Goal: Contribute content: Add original content to the website for others to see

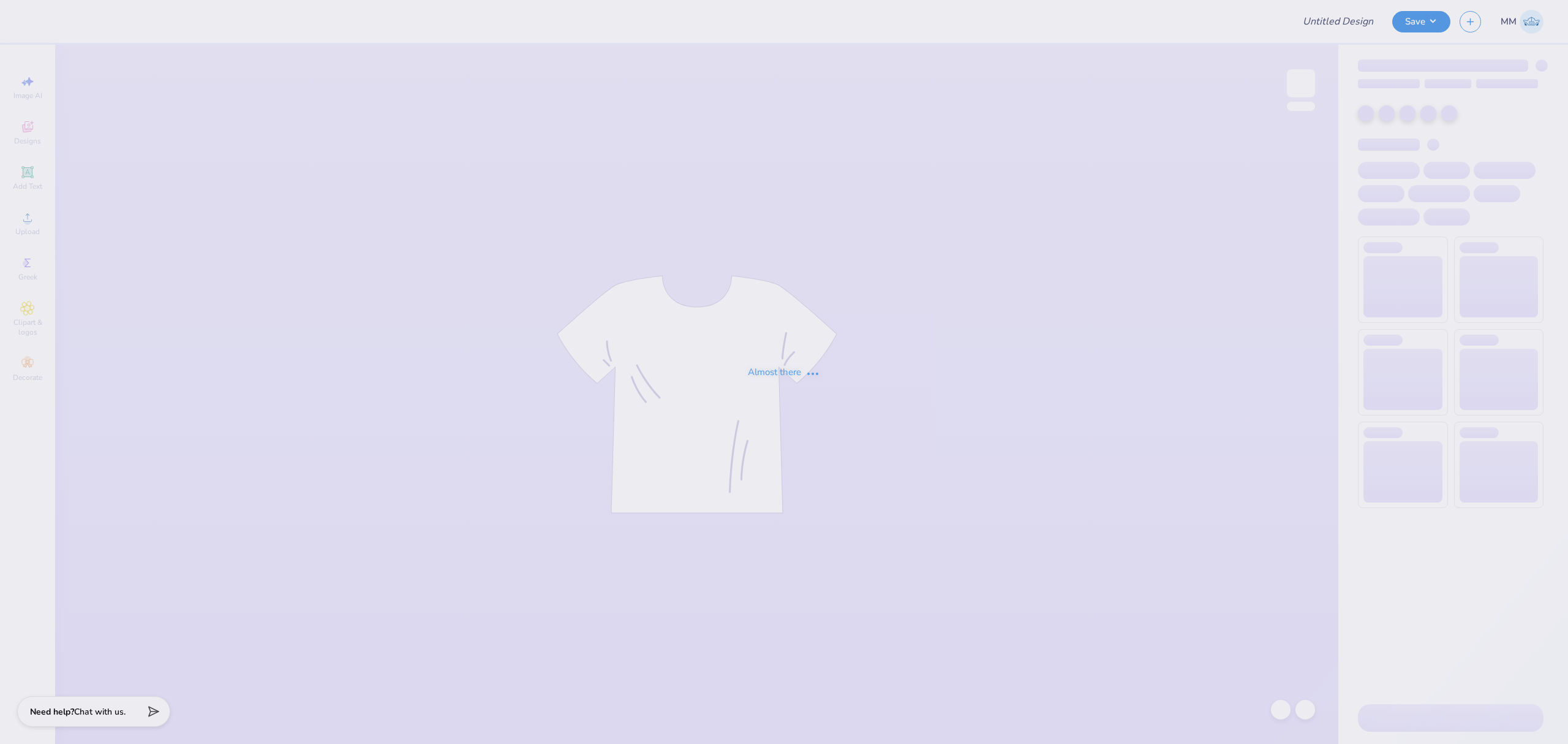
type input "Ski Team General Merch!"
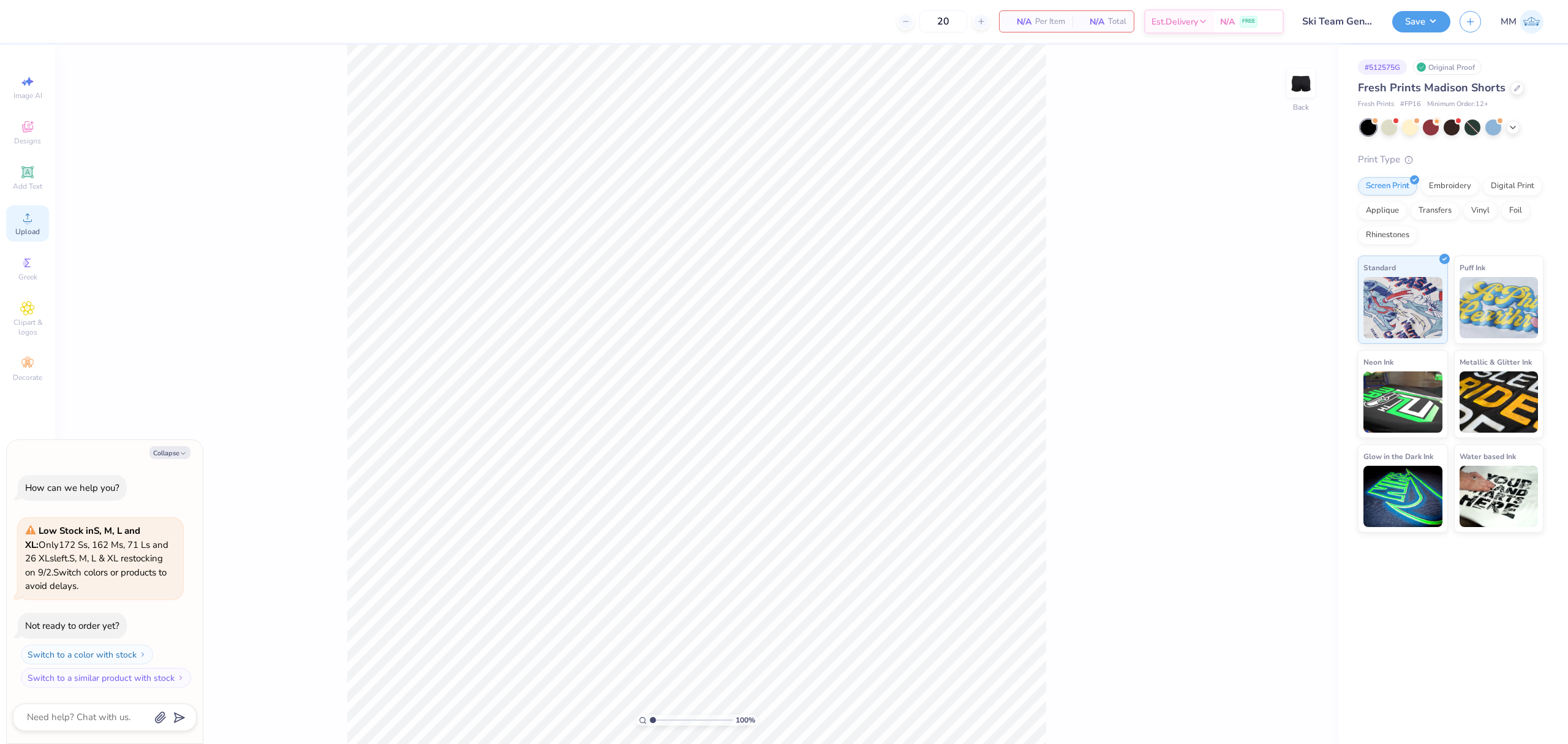
click at [33, 219] on icon at bounding box center [27, 217] width 15 height 15
type textarea "x"
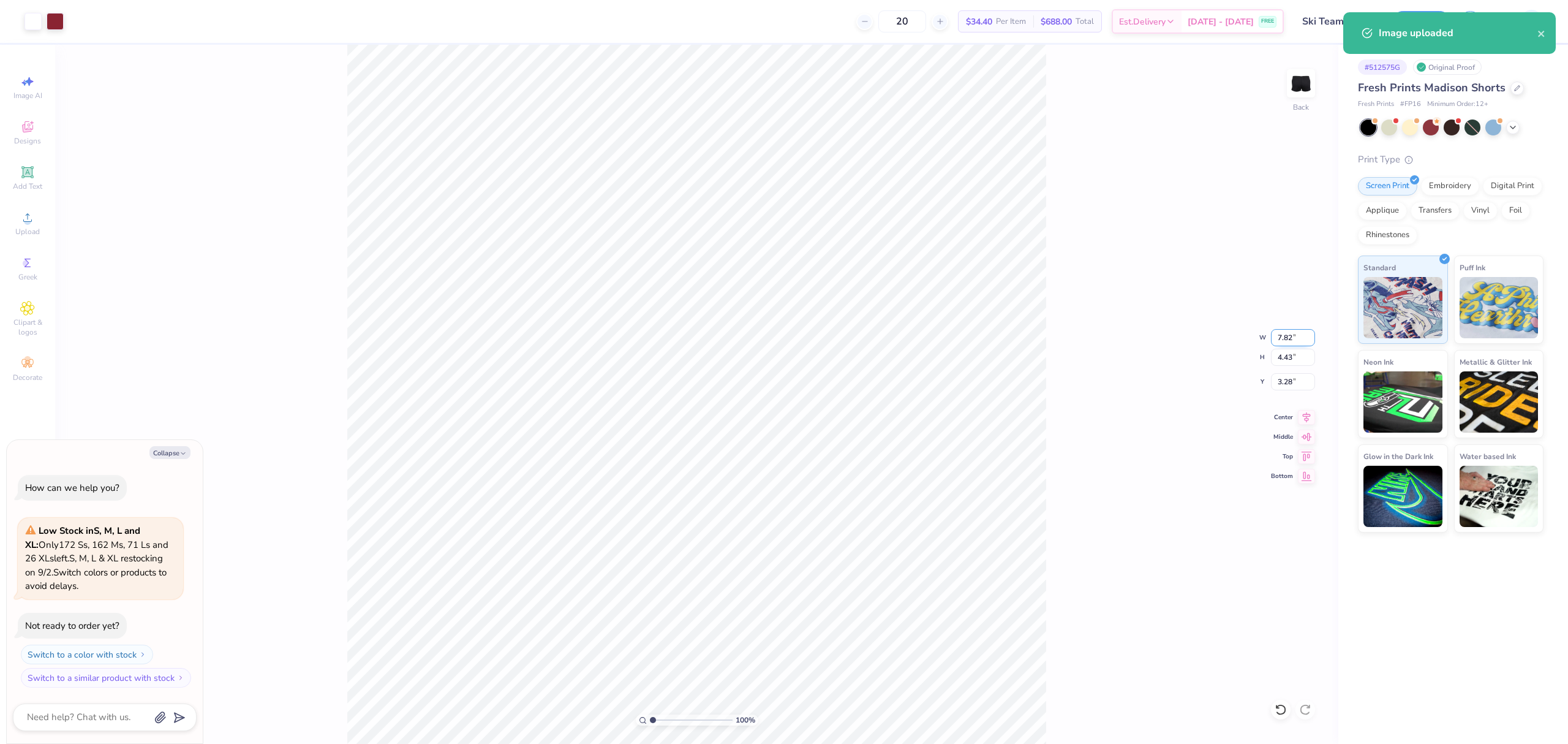
click at [1280, 341] on input "7.82" at bounding box center [1292, 337] width 44 height 17
type input "5"
type textarea "x"
type input "5.00"
type input "2.83"
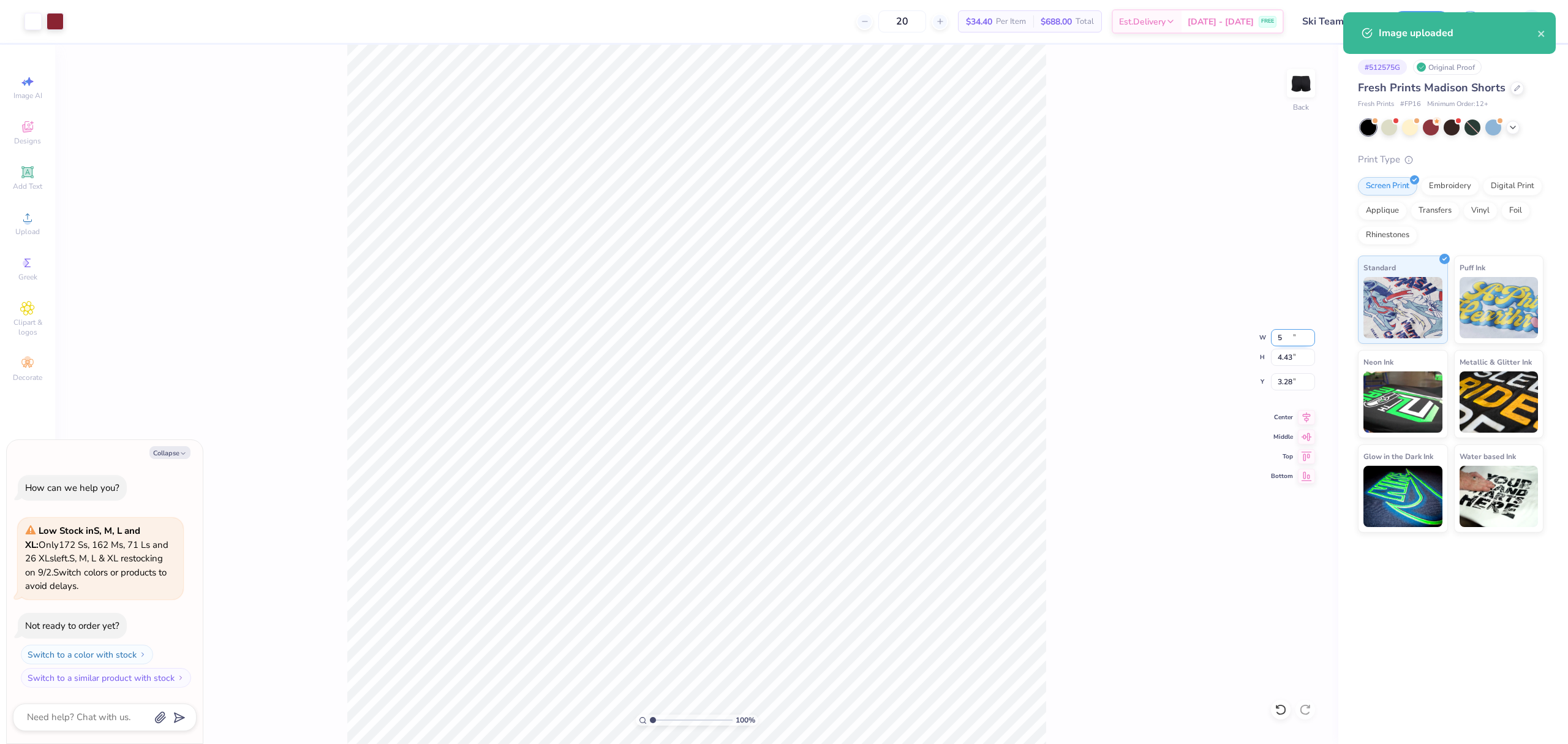
type input "4.08"
click at [1292, 382] on input "4.08" at bounding box center [1292, 382] width 44 height 17
type textarea "x"
click at [1289, 359] on input "2.83" at bounding box center [1292, 357] width 44 height 17
click at [1279, 385] on input "6.29" at bounding box center [1292, 382] width 44 height 17
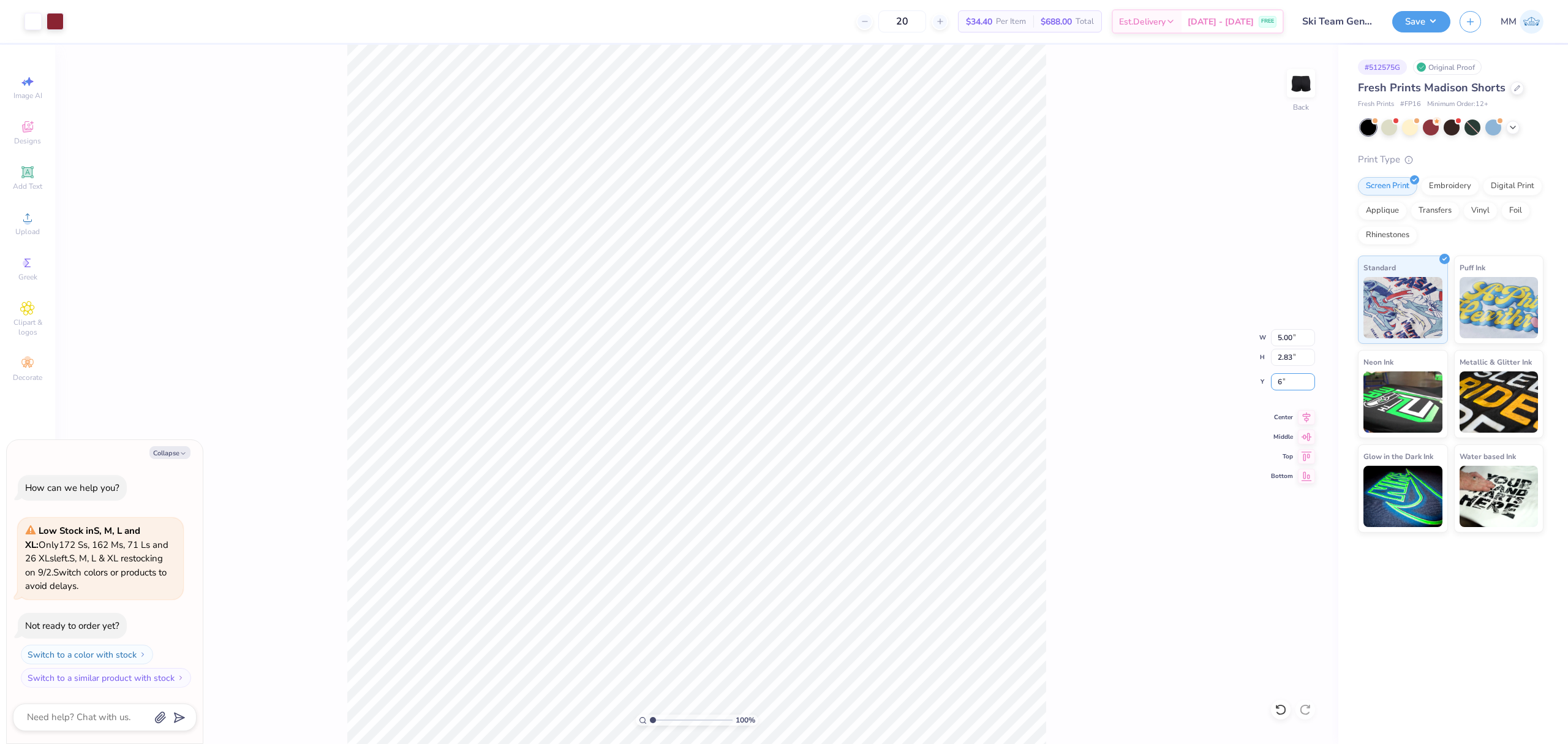
type input "6"
type textarea "x"
type input "6.00"
type textarea "x"
click at [1289, 337] on input "5.00" at bounding box center [1292, 337] width 44 height 17
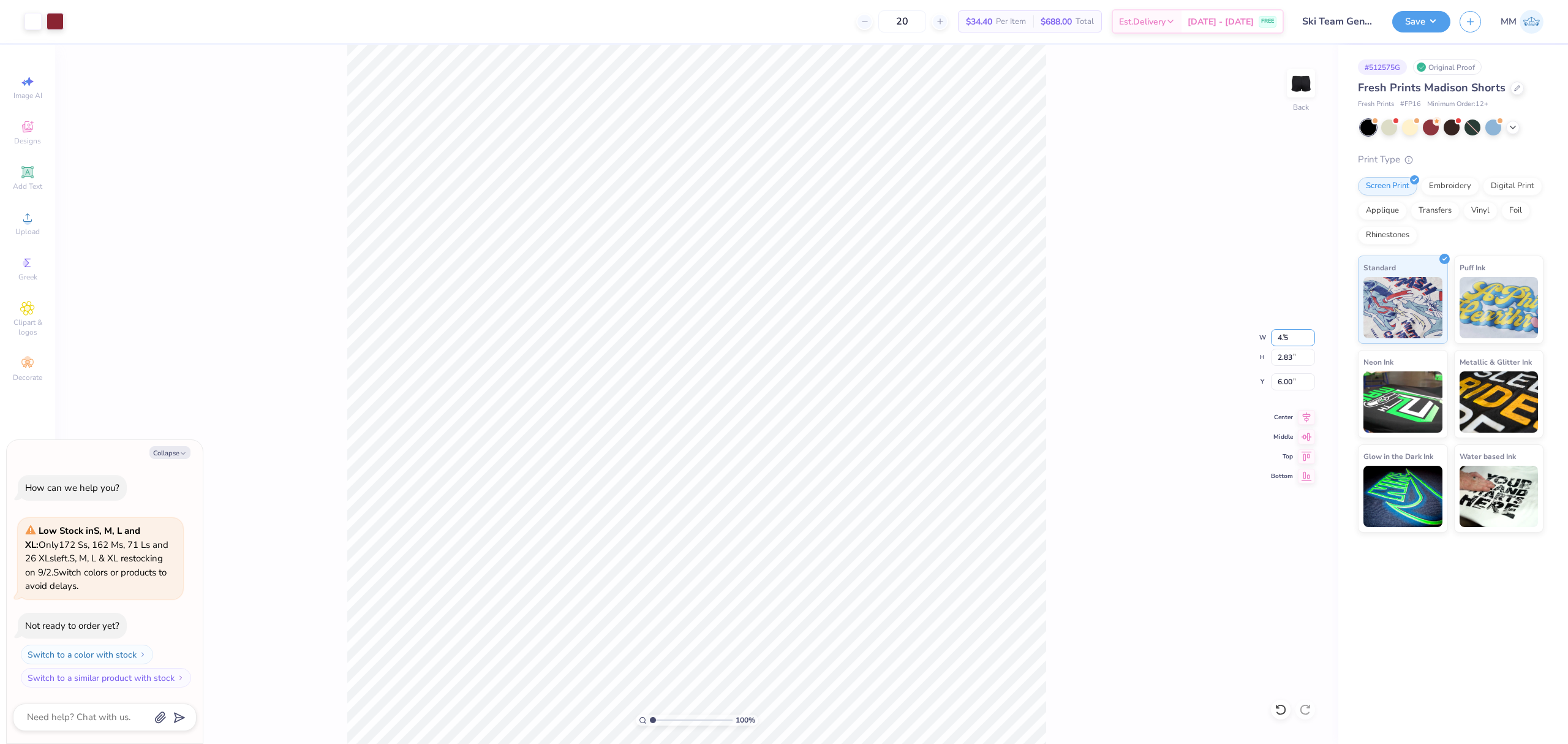
type input "4.5"
type textarea "x"
type input "4.50"
type input "2.55"
click at [1294, 387] on input "6.14" at bounding box center [1292, 382] width 44 height 17
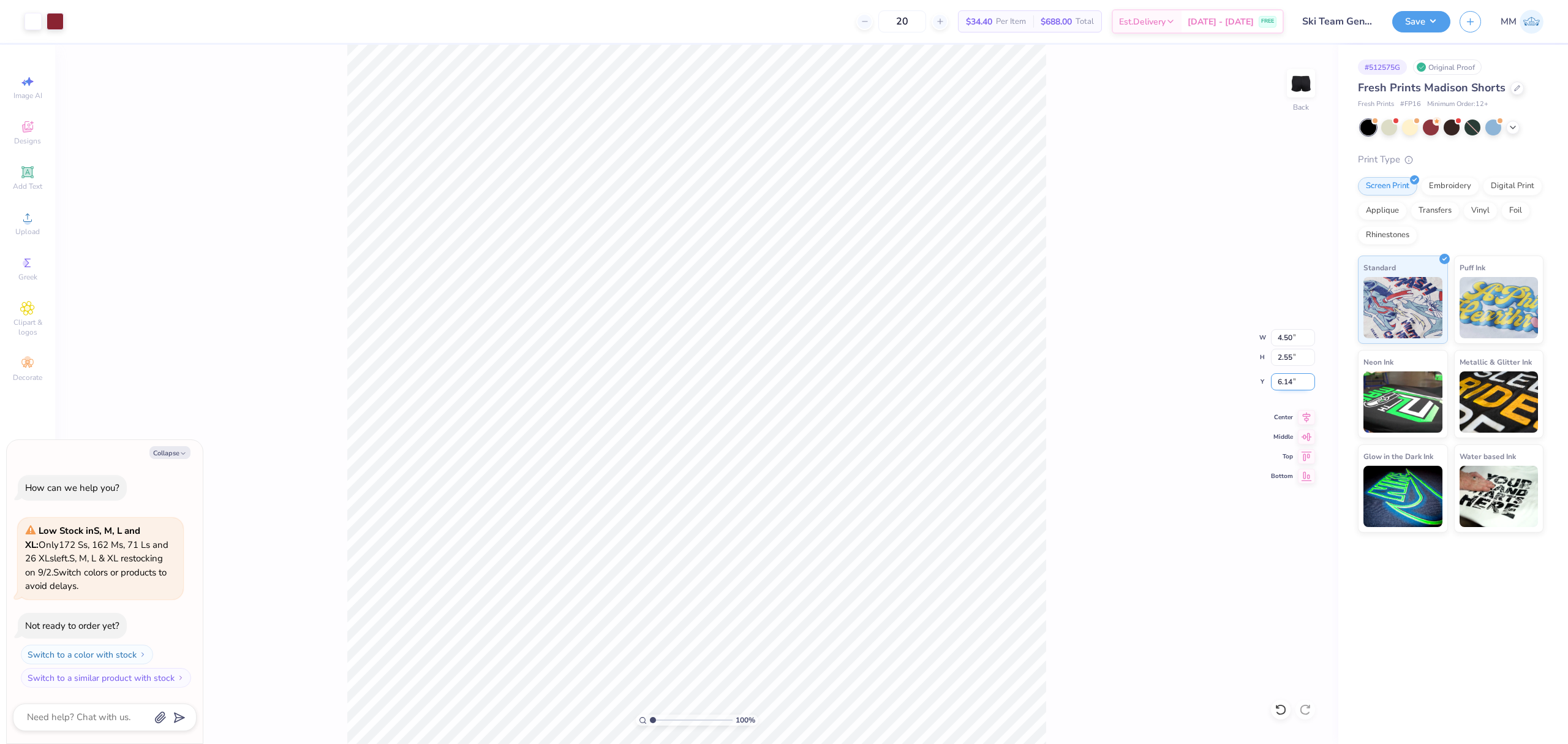
type input "5"
type input "6"
type textarea "x"
type input "6.00"
drag, startPoint x: 1069, startPoint y: 358, endPoint x: 1054, endPoint y: 352, distance: 16.2
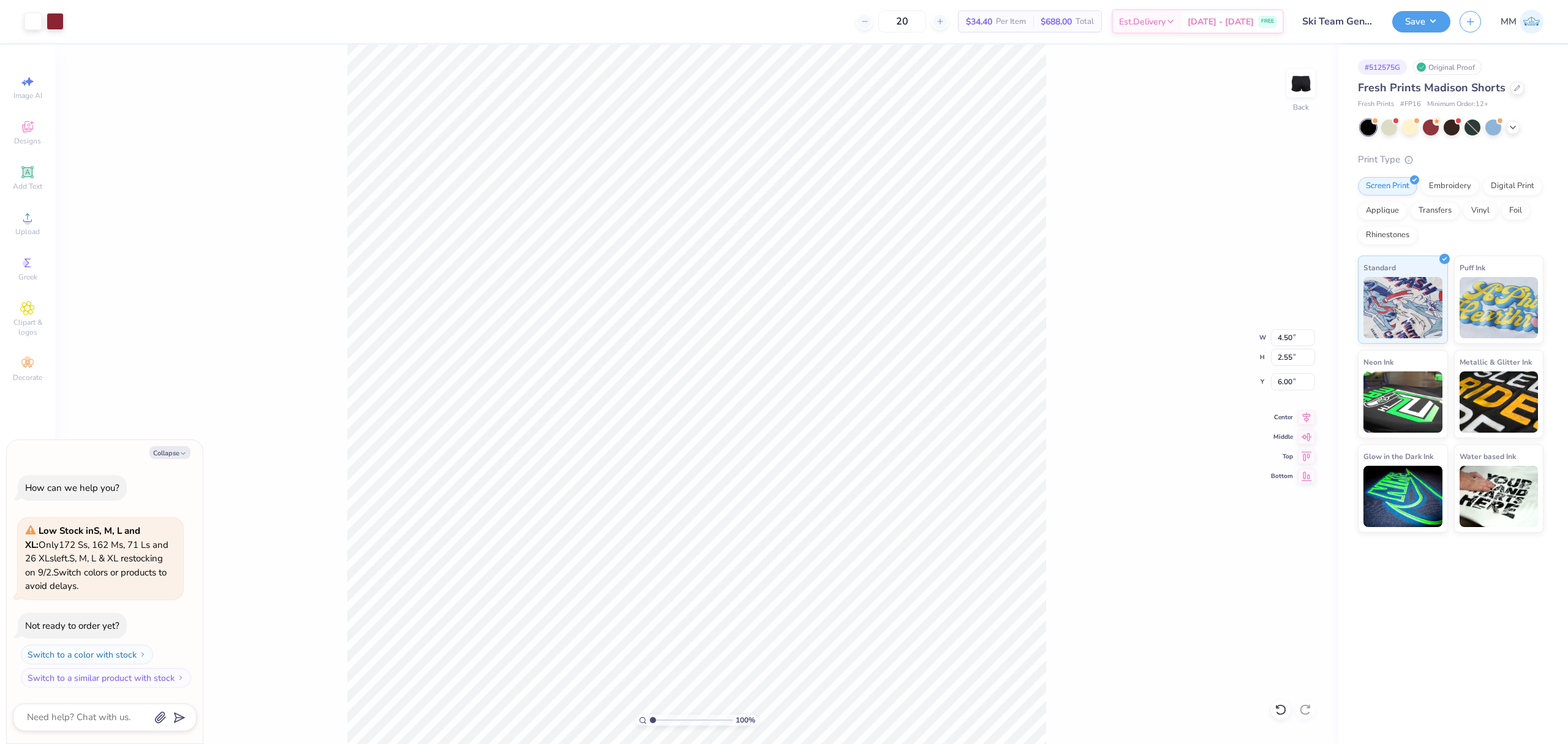
click at [1063, 356] on div "100 % Back W 4.50 4.50 " H 2.55 2.55 " Y 6.00 6.00 " Center Middle Top Bottom" at bounding box center [696, 394] width 1283 height 699
click at [1065, 651] on div "100 % Back" at bounding box center [696, 394] width 1283 height 699
click at [1308, 410] on icon at bounding box center [1306, 415] width 17 height 15
click at [1115, 492] on div "100 % Back W 4.50 4.50 " H 2.55 2.55 " Y 6.00 6.00 " Center Middle Top Bottom" at bounding box center [696, 394] width 1283 height 699
click at [1115, 492] on div "100 % Back W 4.50 H 2.55 Y 6.00 Center Middle Top Bottom" at bounding box center [696, 394] width 1283 height 699
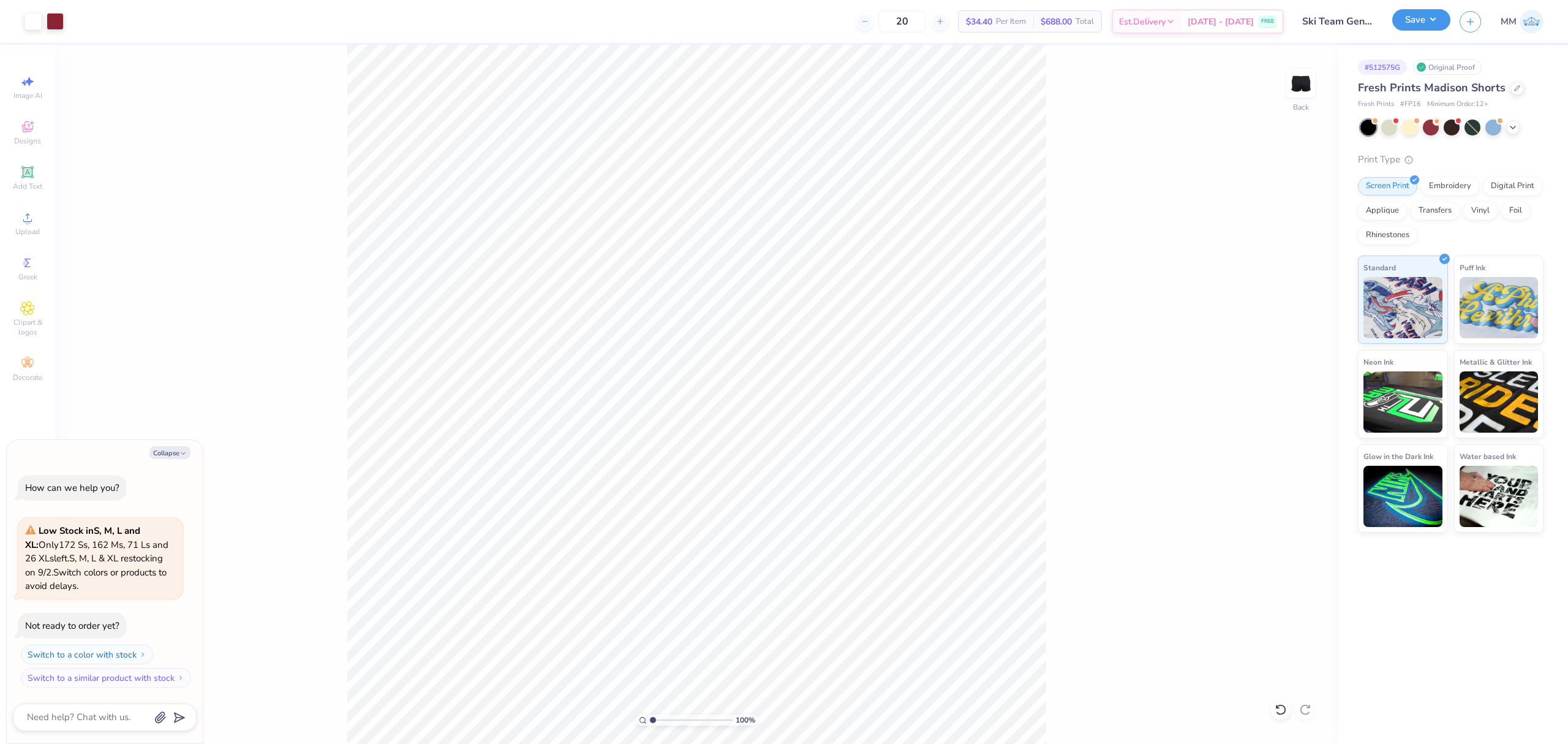
click at [1436, 16] on button "Save" at bounding box center [1421, 19] width 58 height 22
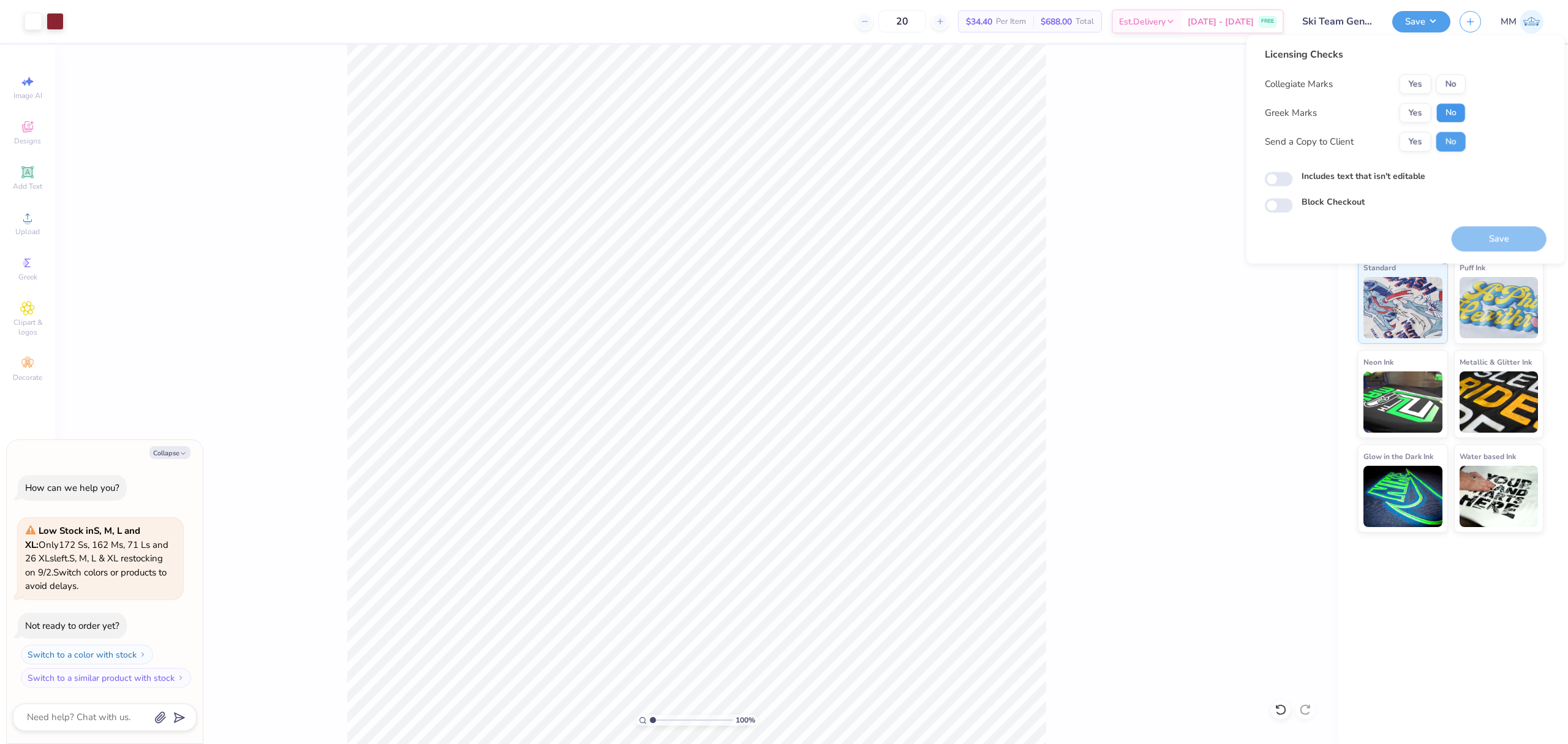
click at [1450, 116] on button "No" at bounding box center [1451, 113] width 29 height 19
click at [1417, 88] on button "Yes" at bounding box center [1415, 84] width 32 height 19
type textarea "x"
click at [1321, 172] on label "Includes text that isn't editable" at bounding box center [1363, 176] width 124 height 13
click at [1293, 172] on input "Includes text that isn't editable" at bounding box center [1278, 179] width 28 height 15
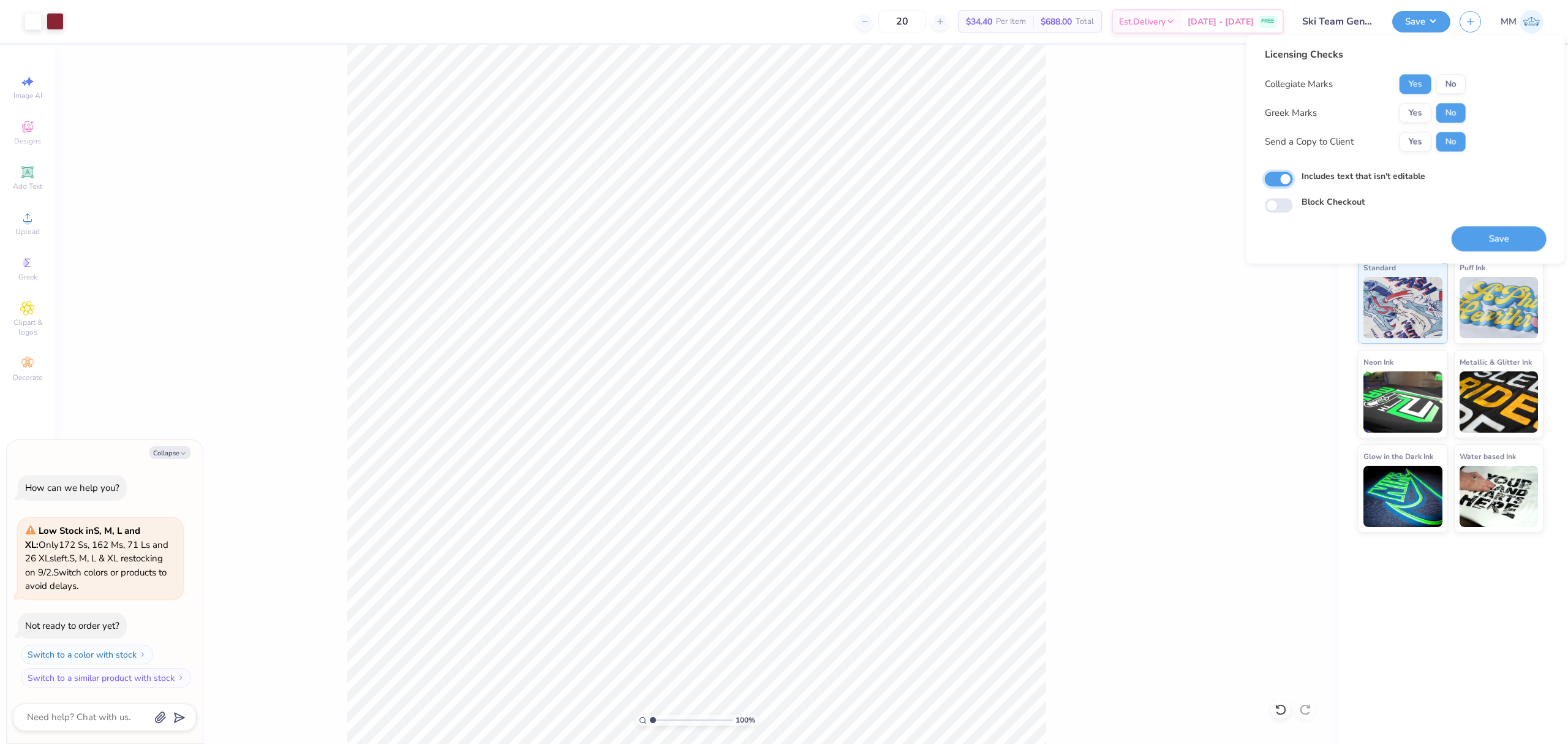
checkbox input "true"
click at [1480, 239] on button "Save" at bounding box center [1498, 238] width 95 height 25
type textarea "x"
